Goal: Transaction & Acquisition: Subscribe to service/newsletter

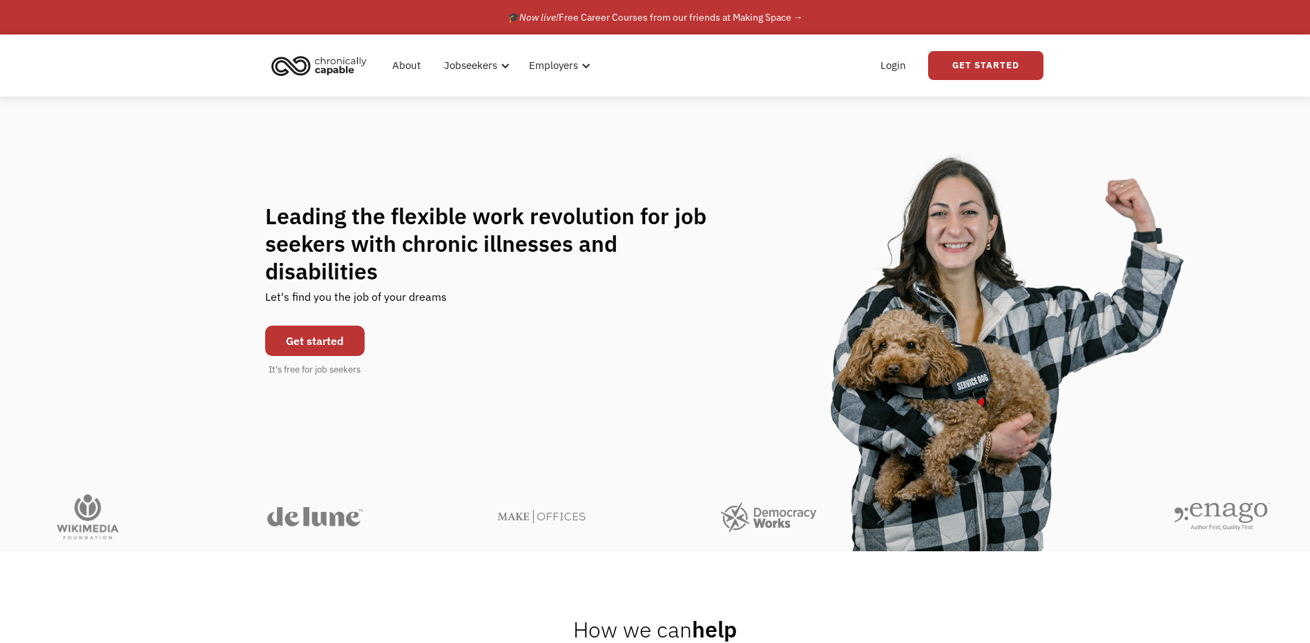
click at [328, 327] on link "Get started" at bounding box center [314, 341] width 99 height 30
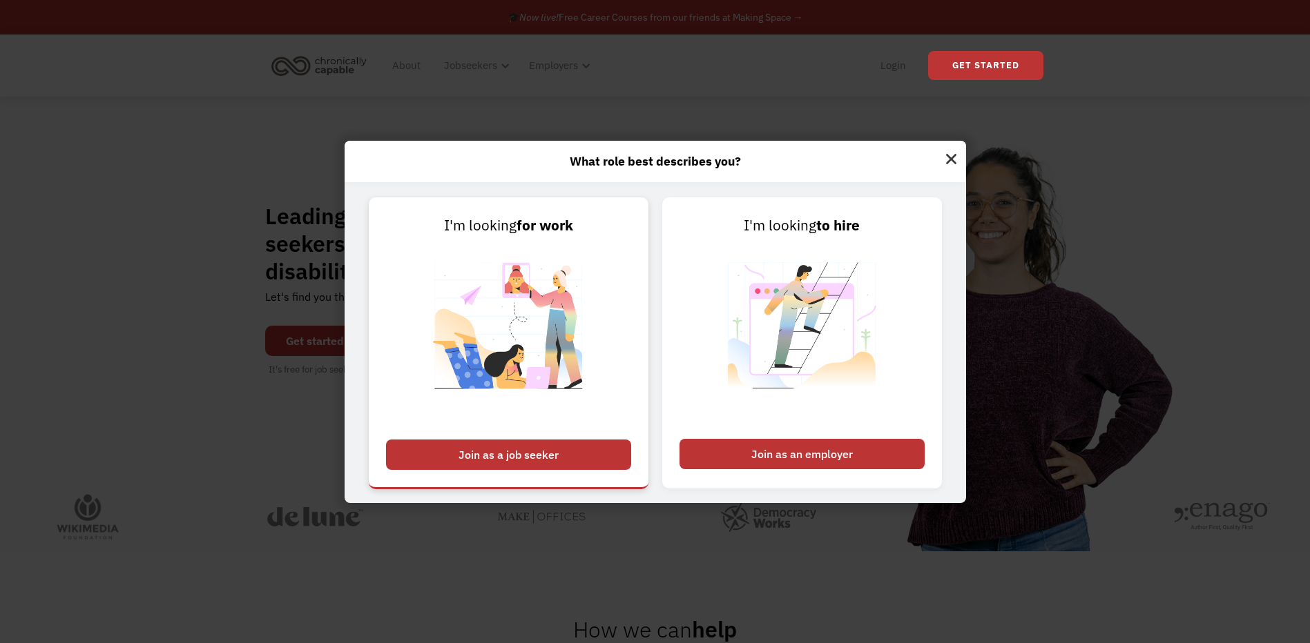
click at [538, 450] on div "Join as a job seeker" at bounding box center [508, 455] width 245 height 30
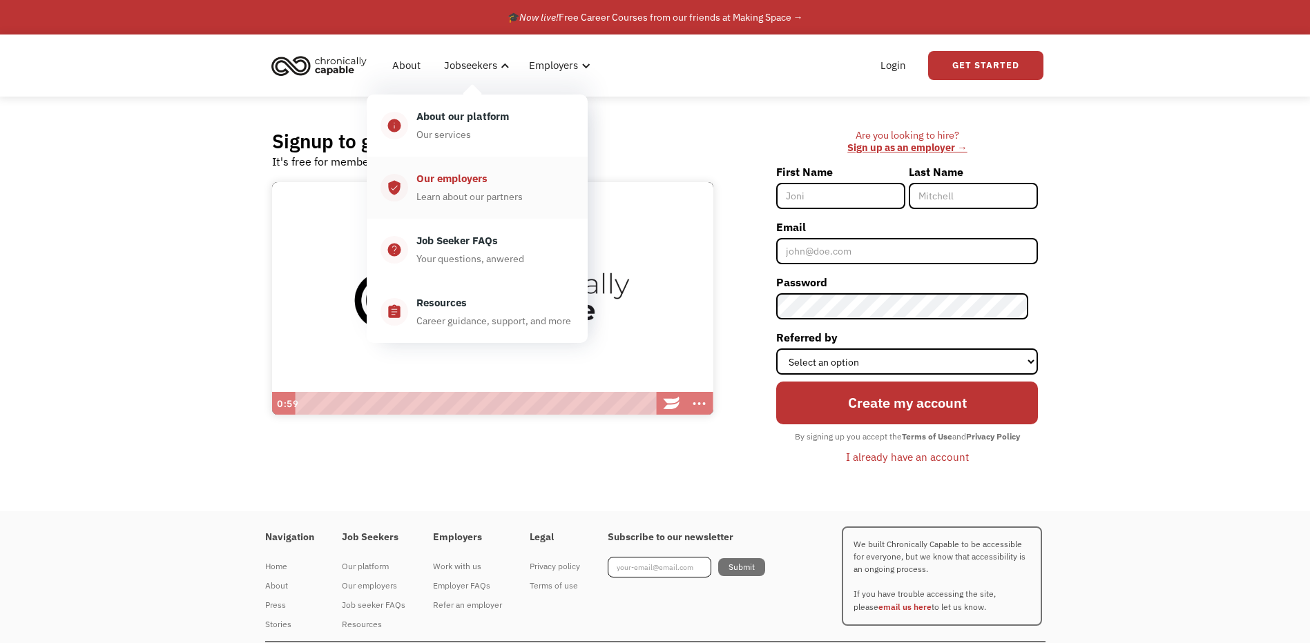
click at [460, 188] on div "Learn about our partners" at bounding box center [469, 196] width 106 height 17
